Goal: Communication & Community: Answer question/provide support

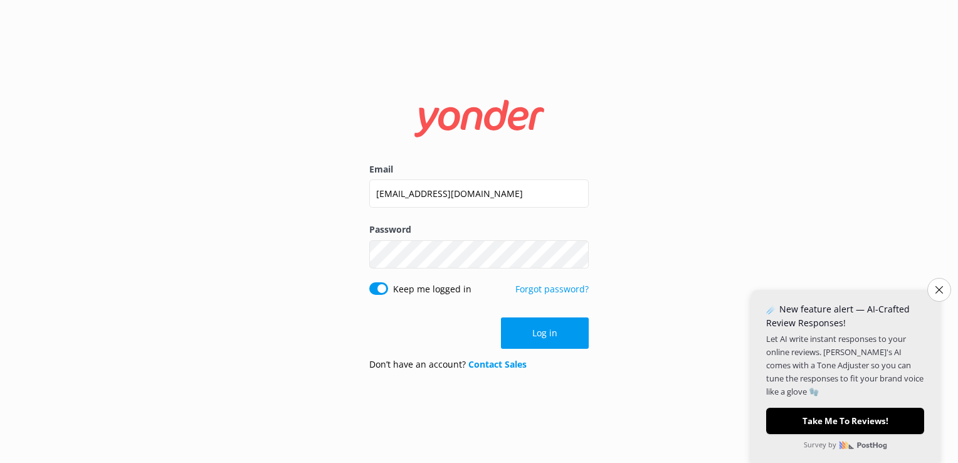
click at [519, 341] on button "Log in" at bounding box center [545, 332] width 88 height 31
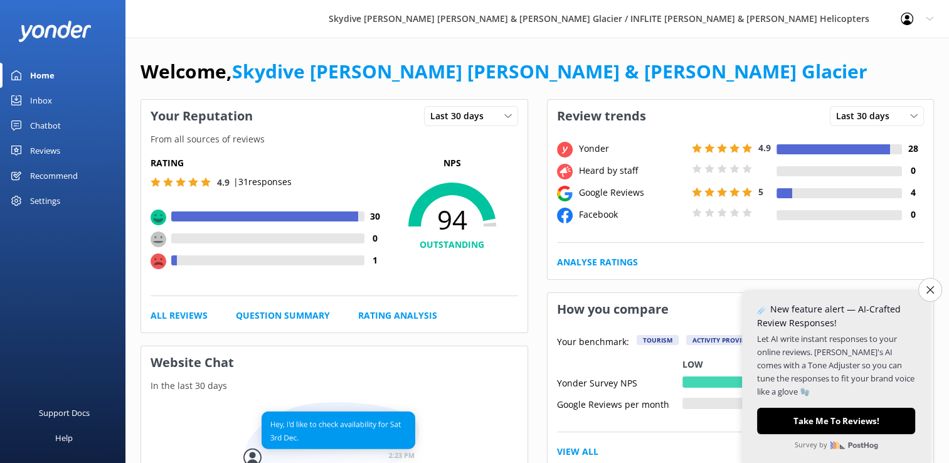
click at [71, 97] on link "Inbox" at bounding box center [62, 100] width 125 height 25
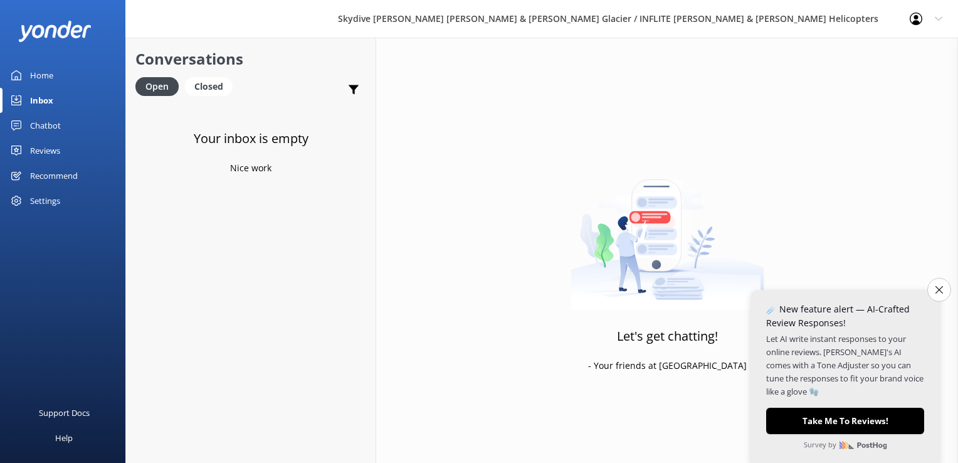
click at [56, 148] on div "Reviews" at bounding box center [45, 150] width 30 height 25
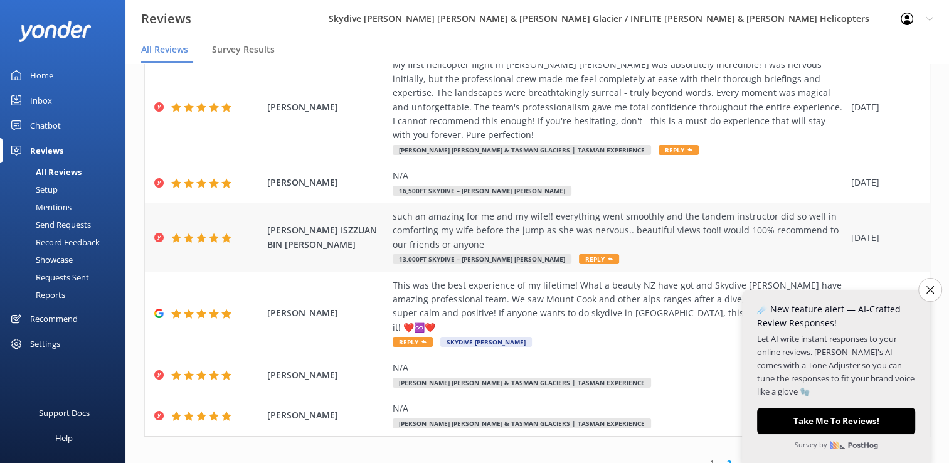
scroll to position [25, 0]
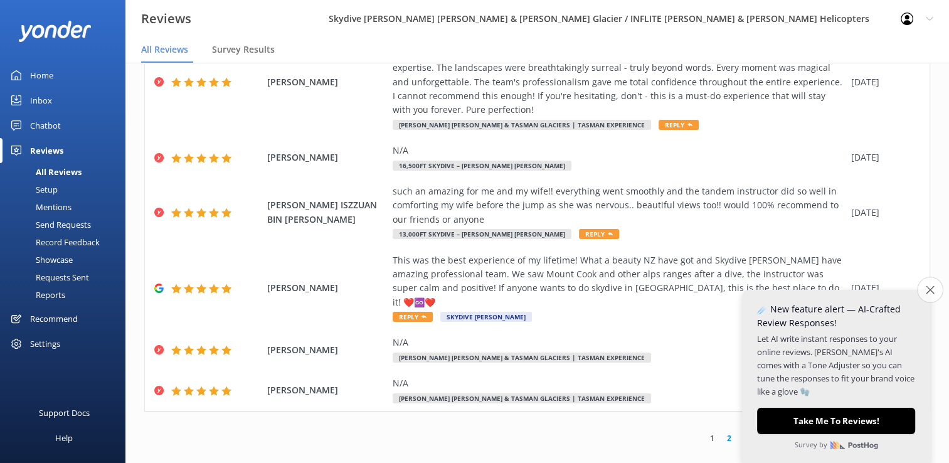
click at [926, 287] on icon "Close survey" at bounding box center [930, 289] width 8 height 8
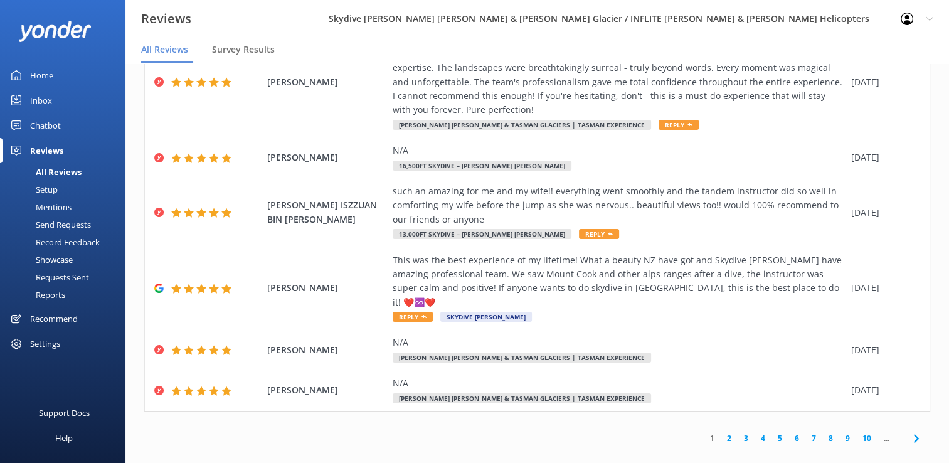
click at [722, 432] on link "2" at bounding box center [729, 438] width 17 height 12
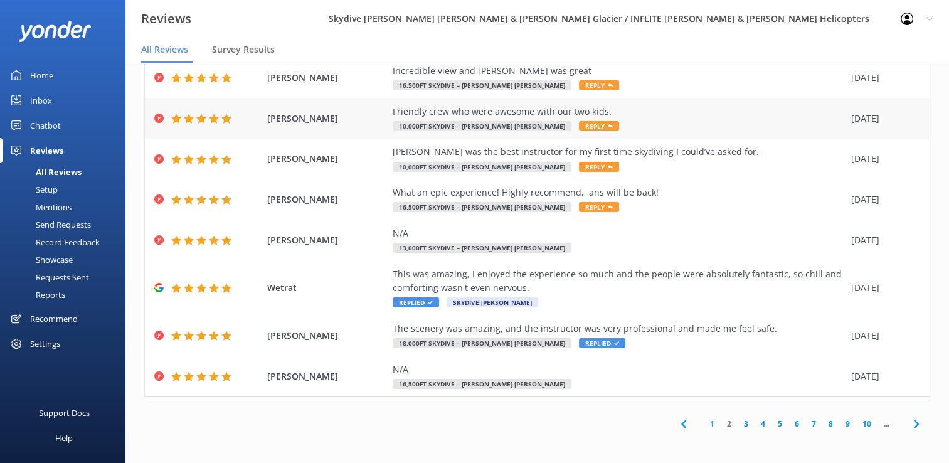
scroll to position [179, 0]
click at [704, 421] on link "1" at bounding box center [712, 424] width 17 height 12
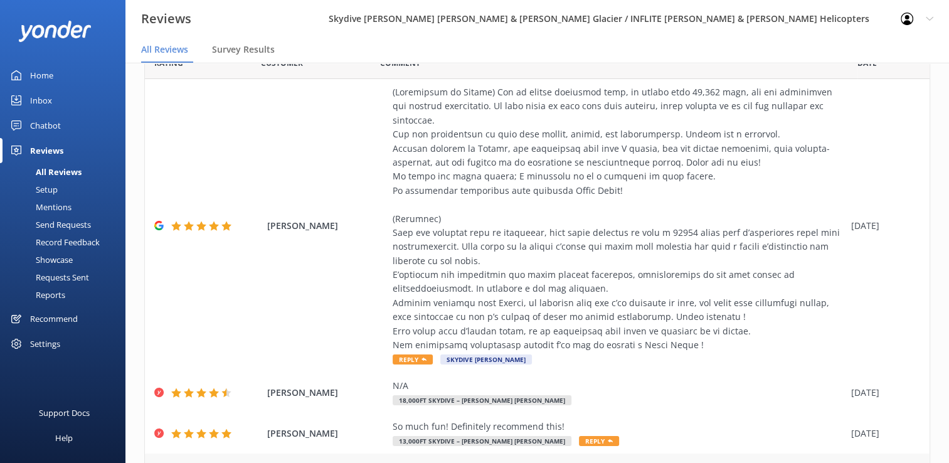
scroll to position [30, 0]
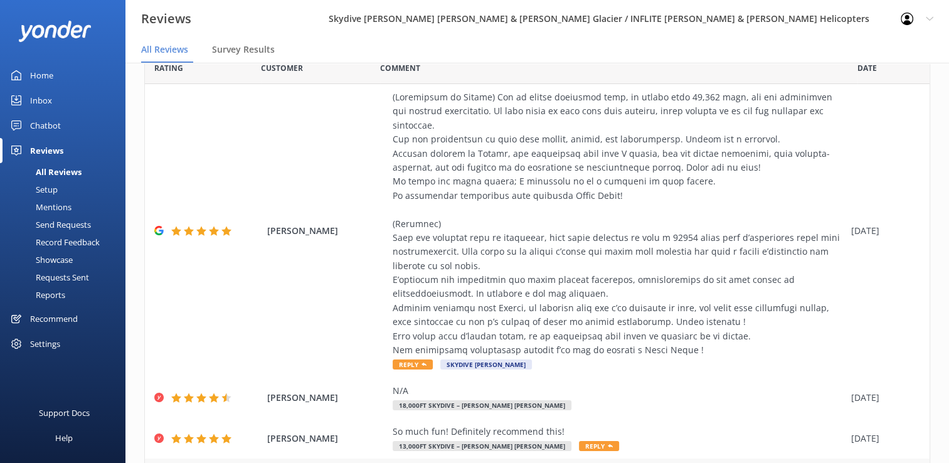
click at [584, 104] on div at bounding box center [619, 223] width 452 height 267
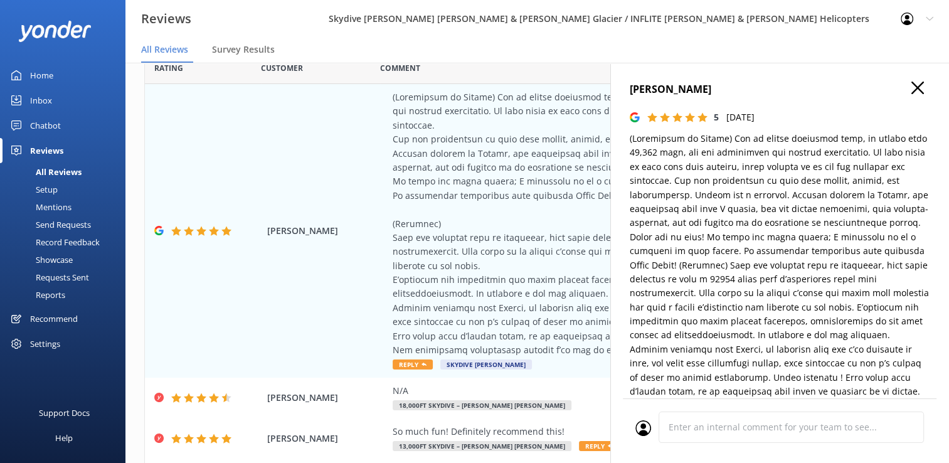
type textarea "Thank you so much for your wonderful review! We're delighted you had such an ex…"
click at [911, 92] on icon at bounding box center [917, 88] width 13 height 13
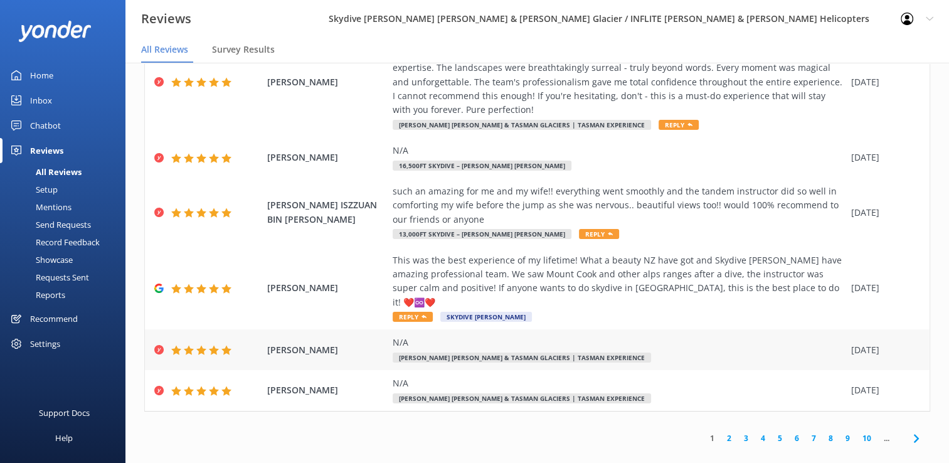
scroll to position [657, 0]
click at [721, 432] on link "2" at bounding box center [729, 438] width 17 height 12
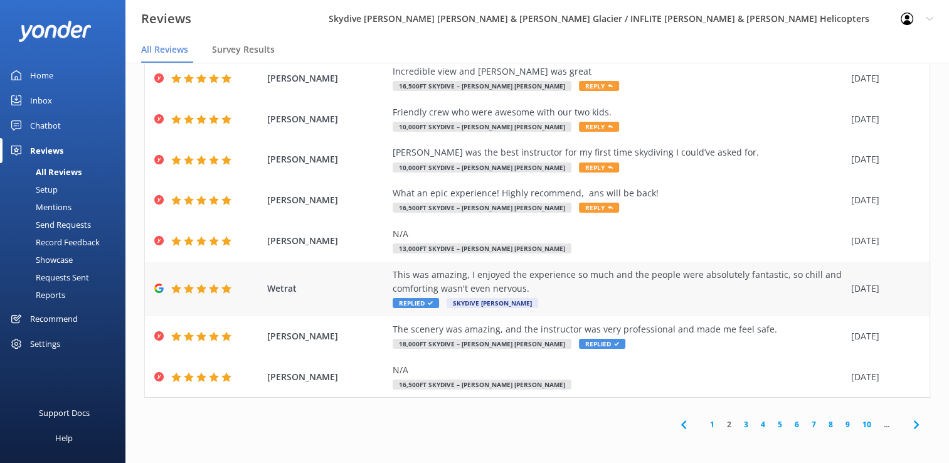
scroll to position [180, 0]
drag, startPoint x: 739, startPoint y: 430, endPoint x: 736, endPoint y: 423, distance: 7.9
click at [736, 423] on div "1 2 3 4 5 6 7 8 9 10 ..." at bounding box center [799, 423] width 261 height 28
click at [737, 423] on link "3" at bounding box center [745, 424] width 17 height 12
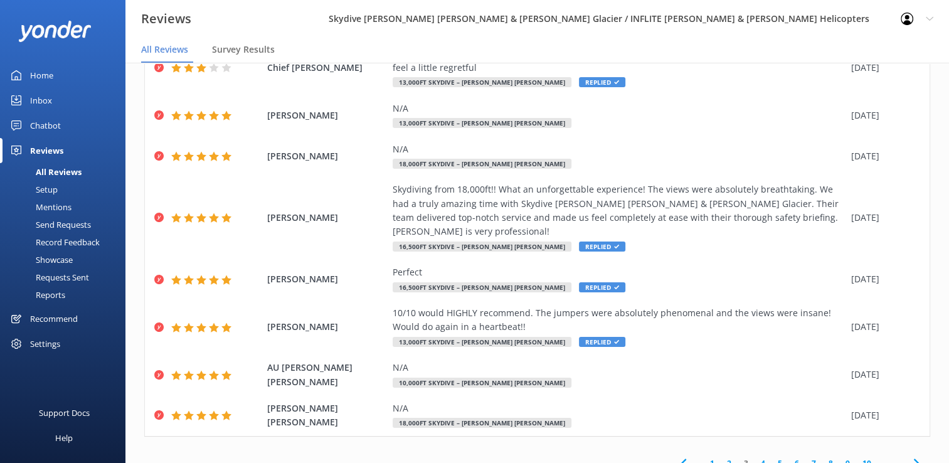
scroll to position [25, 0]
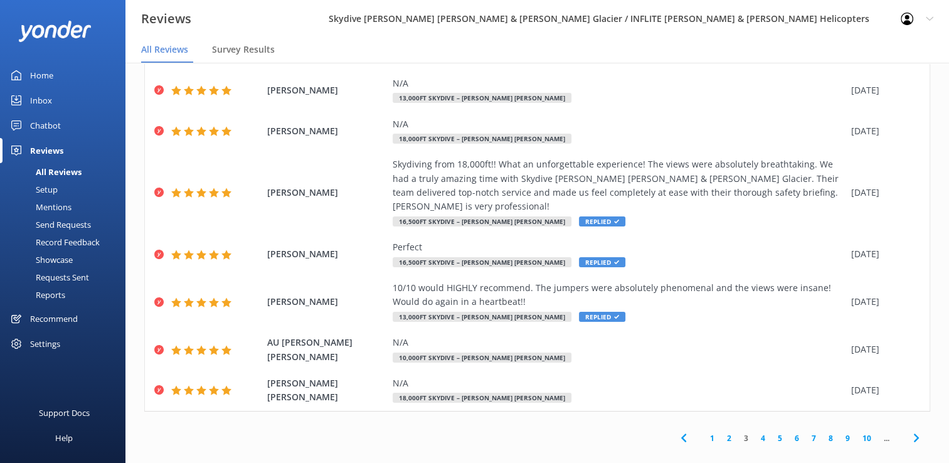
click at [704, 432] on link "1" at bounding box center [712, 438] width 17 height 12
